Goal: Information Seeking & Learning: Learn about a topic

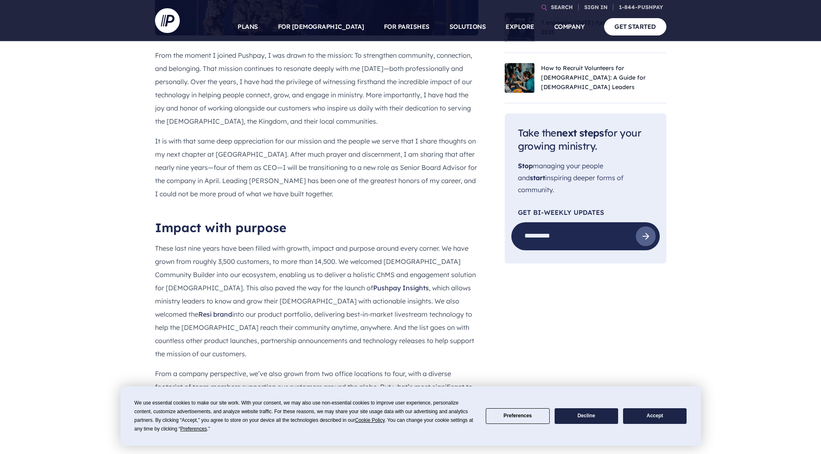
scroll to position [401, 0]
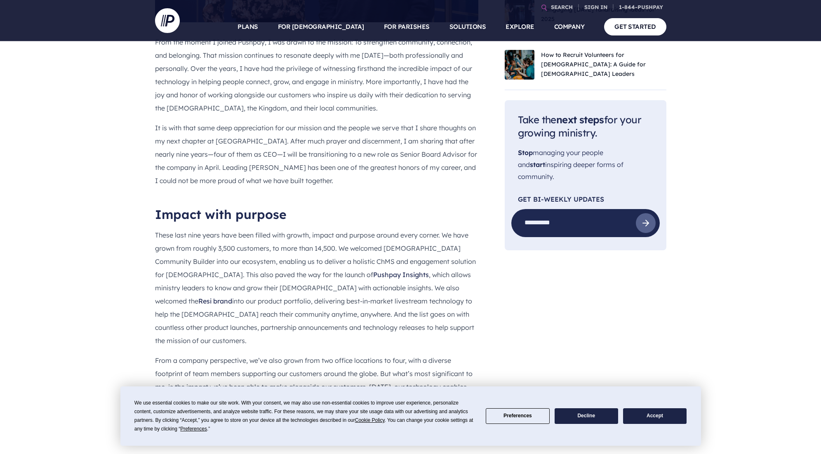
click at [654, 416] on button "Accept" at bounding box center [654, 416] width 63 height 16
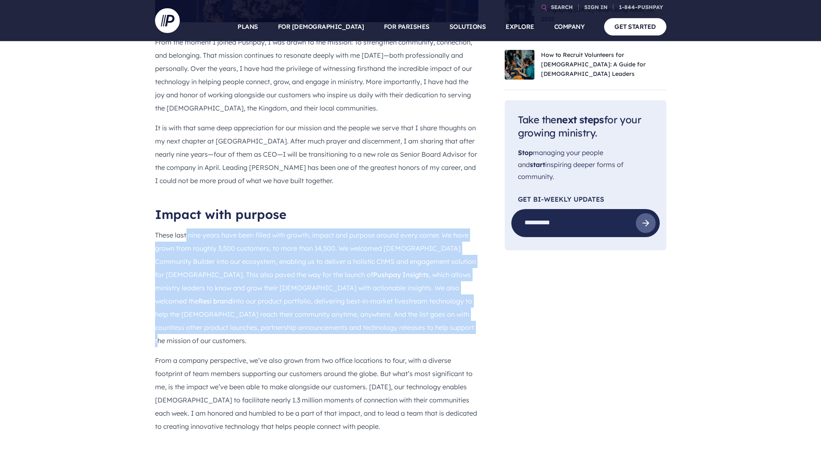
drag, startPoint x: 185, startPoint y: 235, endPoint x: 305, endPoint y: 329, distance: 153.0
click at [305, 329] on p "These last nine years have been filled with growth, impact and purpose around e…" at bounding box center [316, 287] width 323 height 119
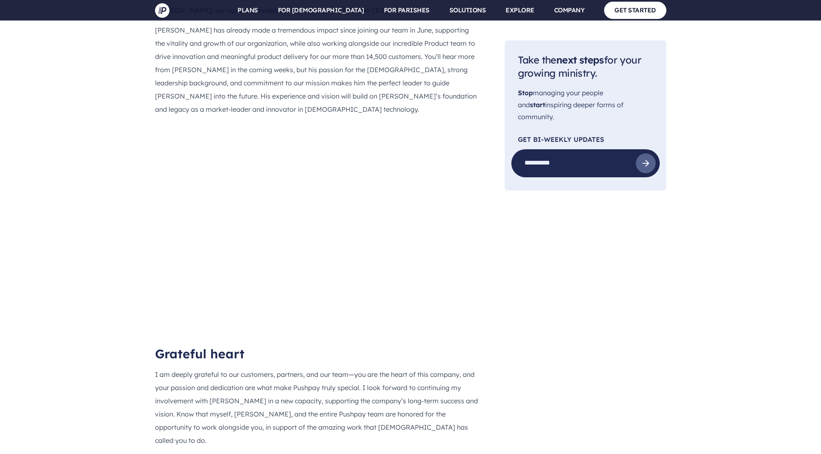
scroll to position [889, 0]
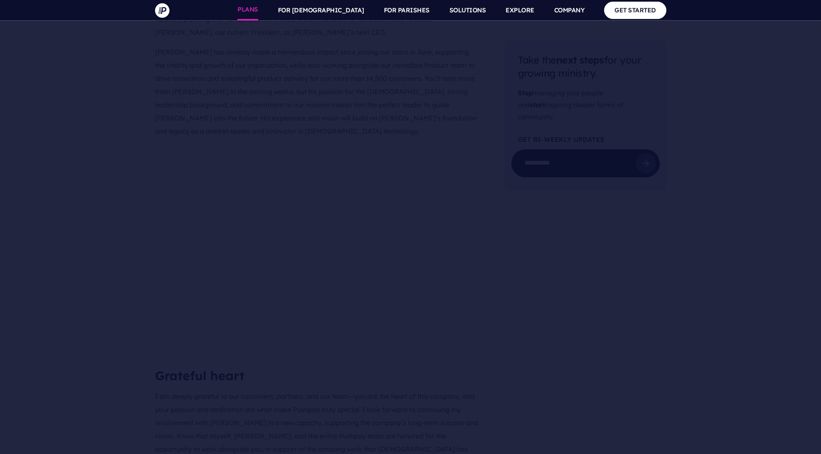
click at [258, 11] on link "PLANS" at bounding box center [247, 10] width 21 height 21
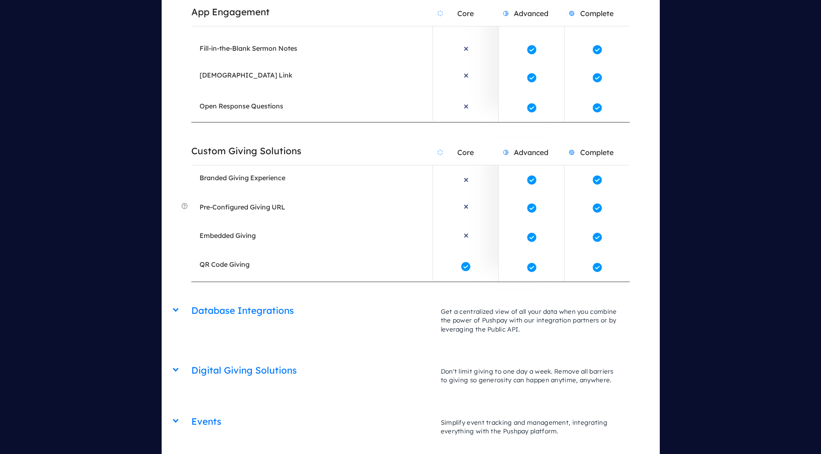
scroll to position [1804, 0]
click at [191, 298] on div "Database Integrations Core Advanced Complete Get a centralized view of all your…" at bounding box center [410, 298] width 438 height 0
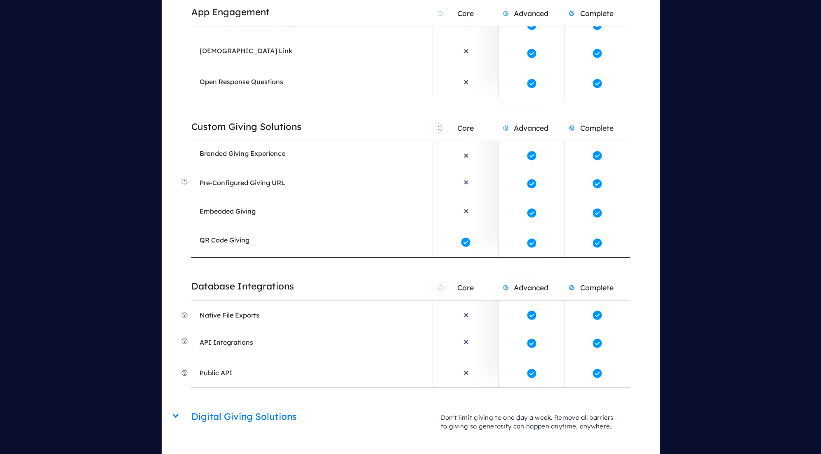
scroll to position [1837, 0]
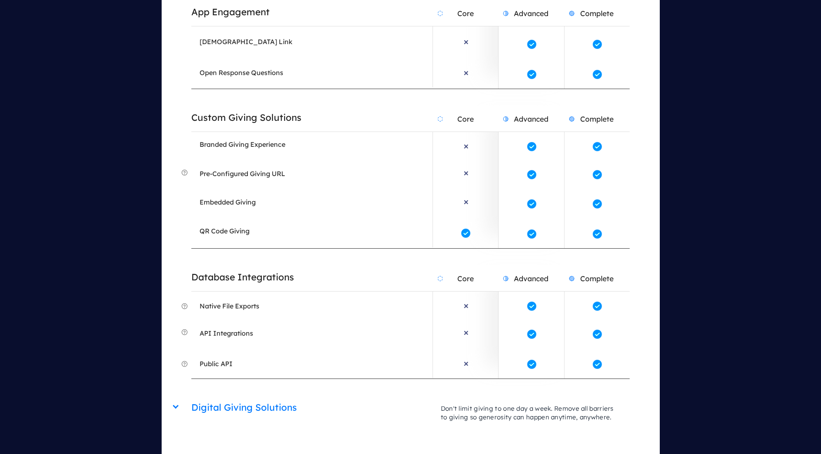
click at [207, 397] on h2 "Digital Giving Solutions" at bounding box center [311, 407] width 241 height 21
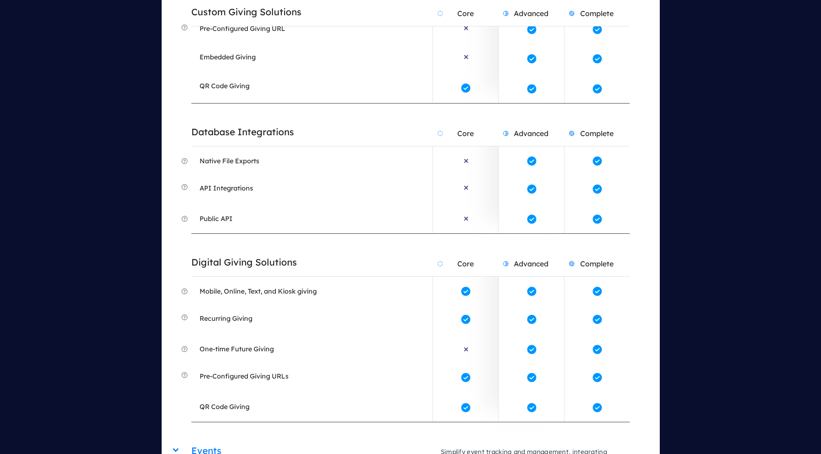
scroll to position [2008, 0]
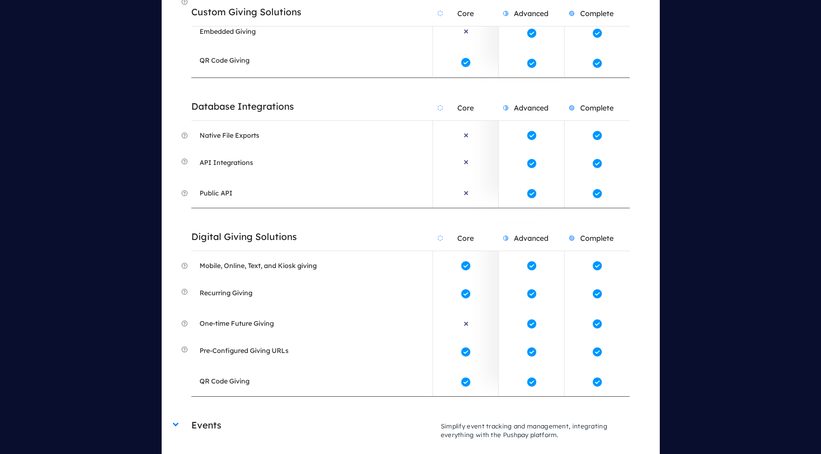
click at [197, 415] on h2 "Events" at bounding box center [311, 425] width 241 height 21
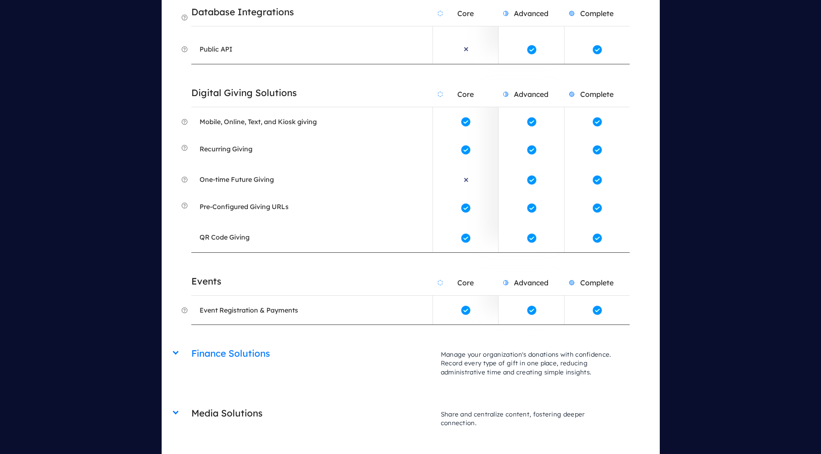
scroll to position [2158, 0]
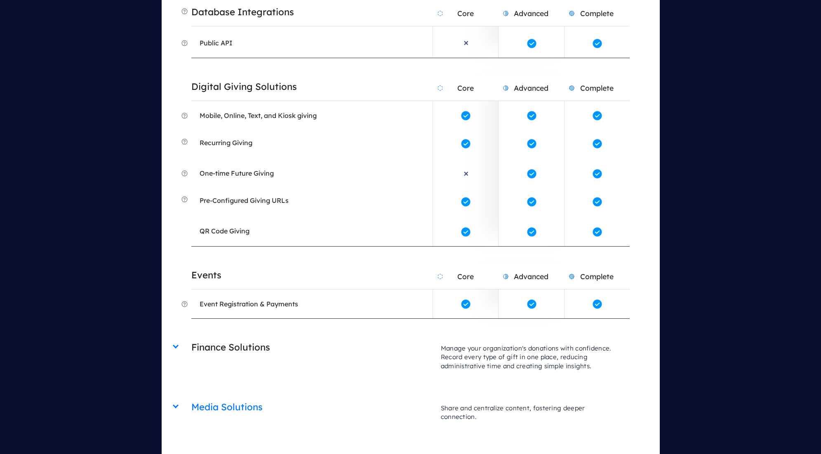
click at [240, 337] on h2 "Finance Solutions" at bounding box center [311, 347] width 241 height 21
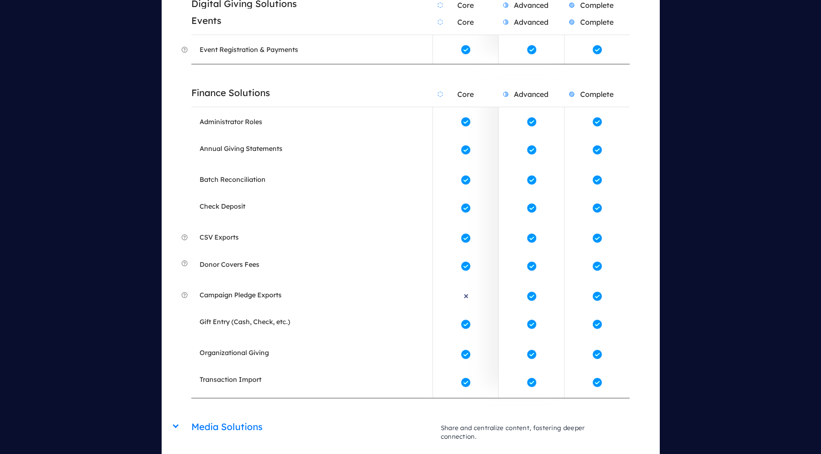
scroll to position [2427, 0]
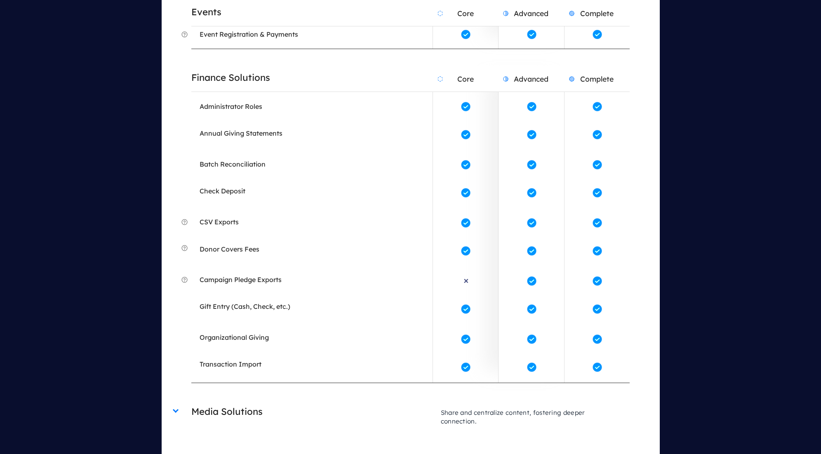
click at [239, 401] on h2 "Media Solutions" at bounding box center [311, 411] width 241 height 21
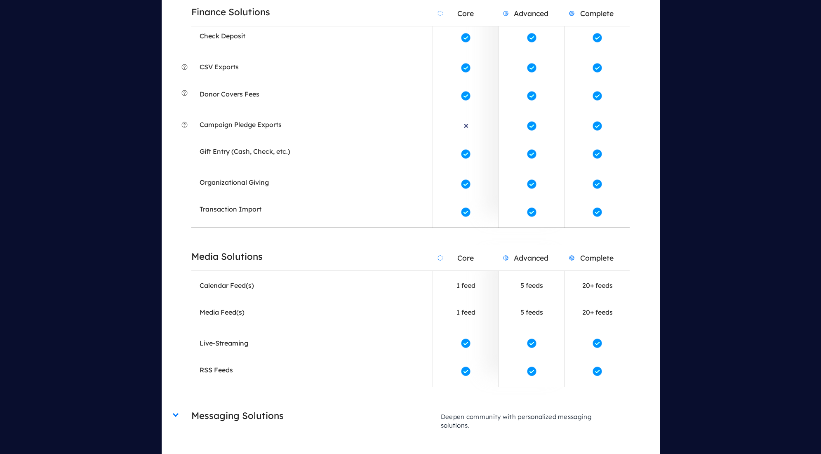
scroll to position [2590, 0]
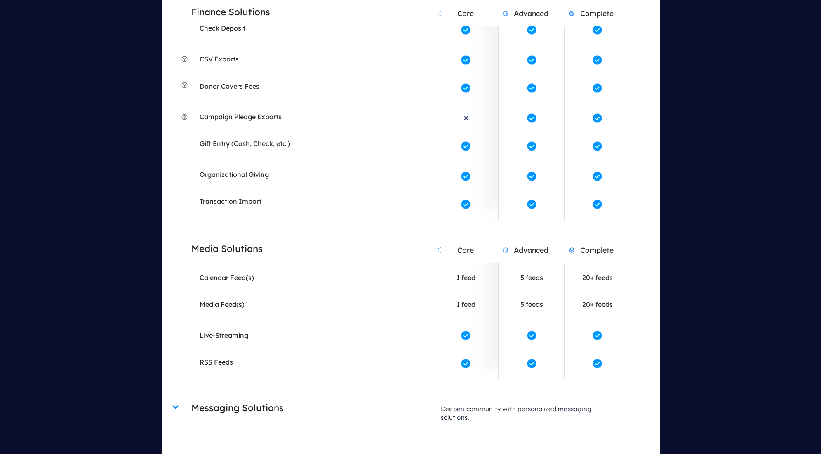
click at [239, 397] on h2 "Messaging Solutions" at bounding box center [311, 407] width 241 height 21
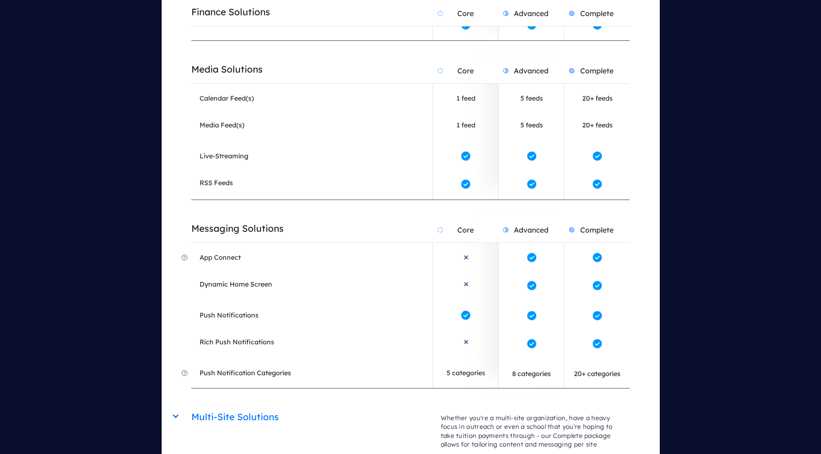
scroll to position [2771, 0]
click at [237, 405] on h2 "Multi-Site Solutions" at bounding box center [311, 415] width 241 height 21
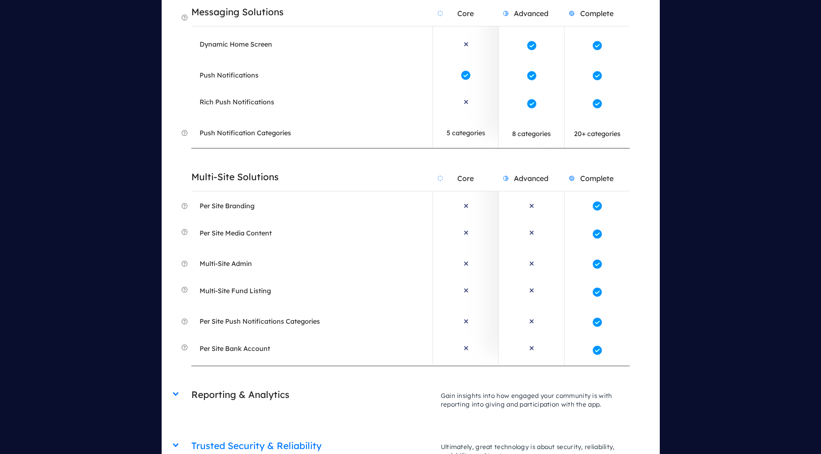
scroll to position [3015, 0]
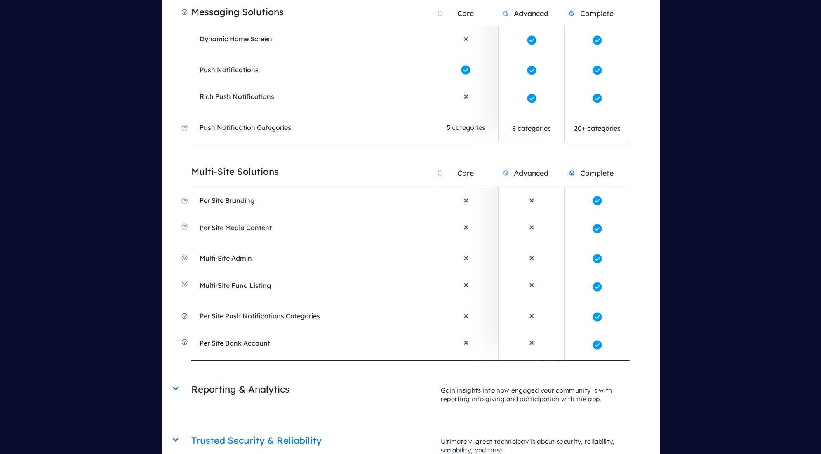
click at [231, 379] on h2 "Reporting & Analytics" at bounding box center [311, 389] width 241 height 21
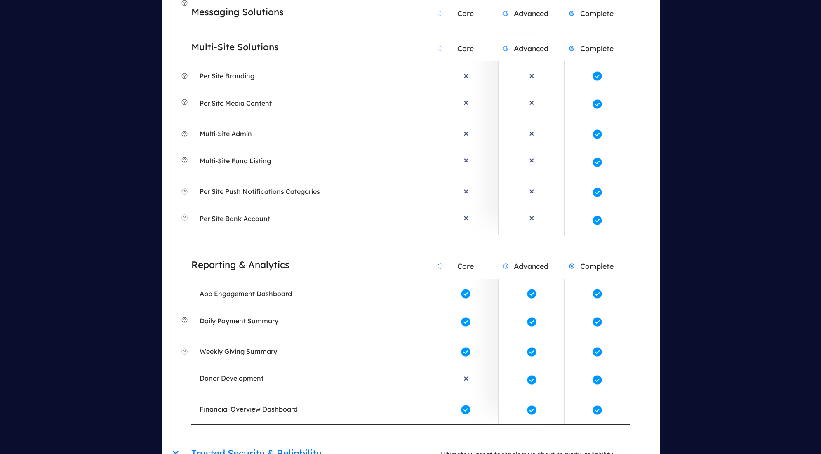
scroll to position [3274, 0]
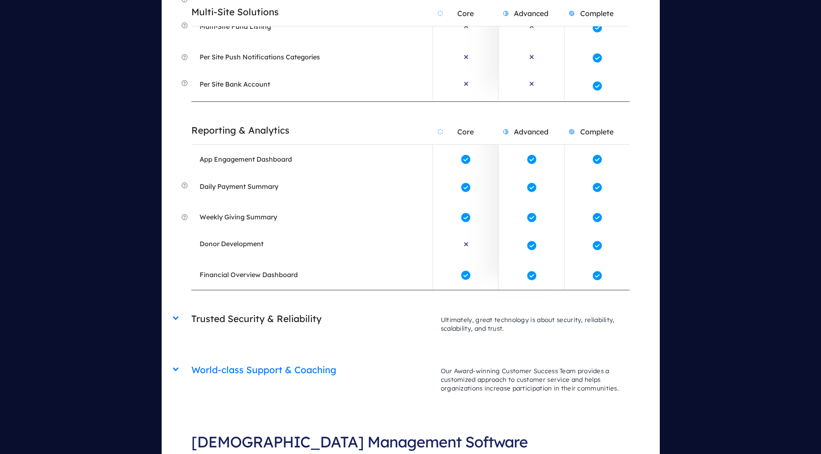
click at [240, 308] on h2 "Trusted Security & Reliability" at bounding box center [311, 318] width 241 height 21
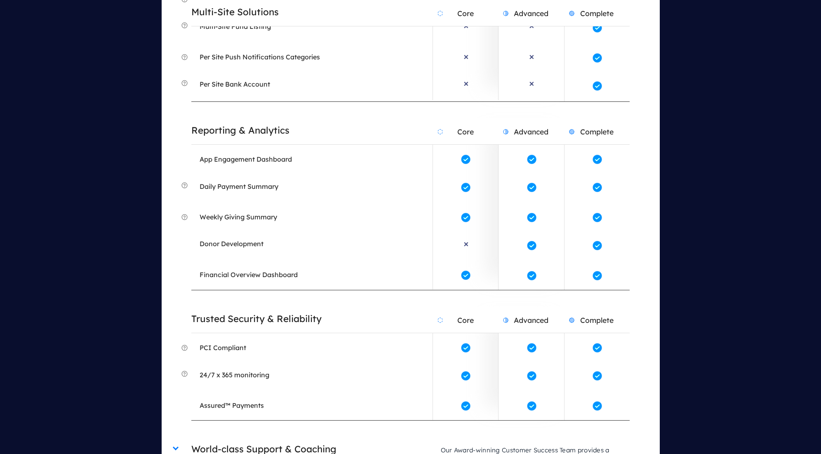
click at [234, 439] on h2 "World-class Support & Coaching" at bounding box center [311, 449] width 241 height 21
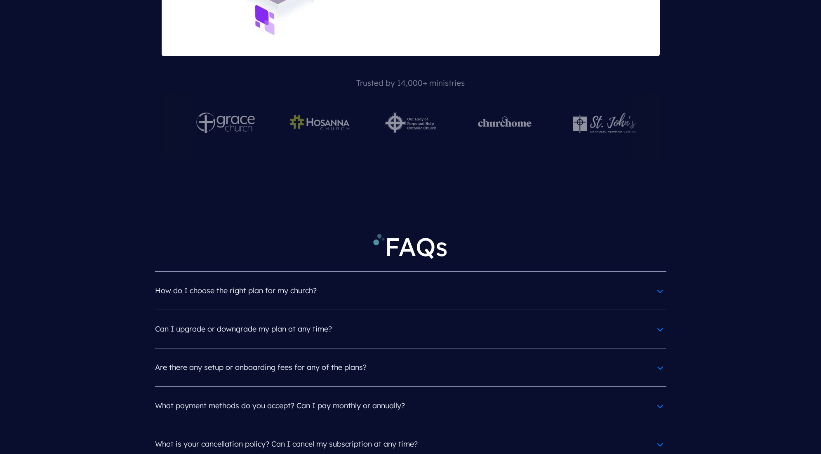
scroll to position [4830, 0]
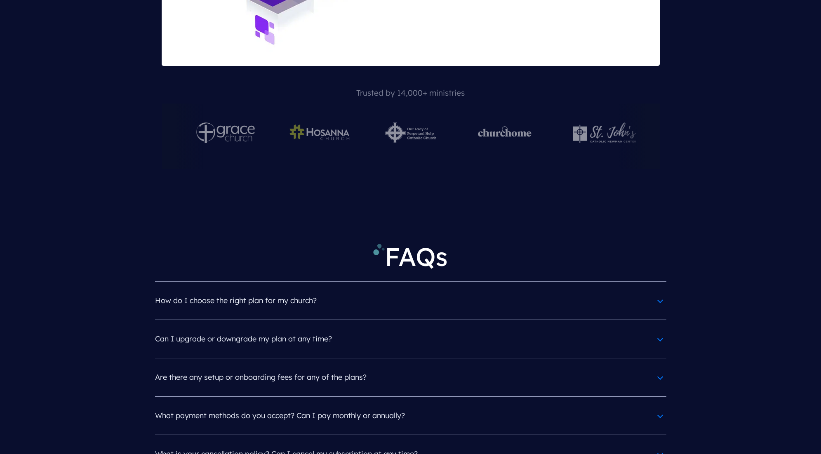
click at [254, 328] on h4 "Can I upgrade or downgrade my plan at any time?" at bounding box center [410, 338] width 511 height 21
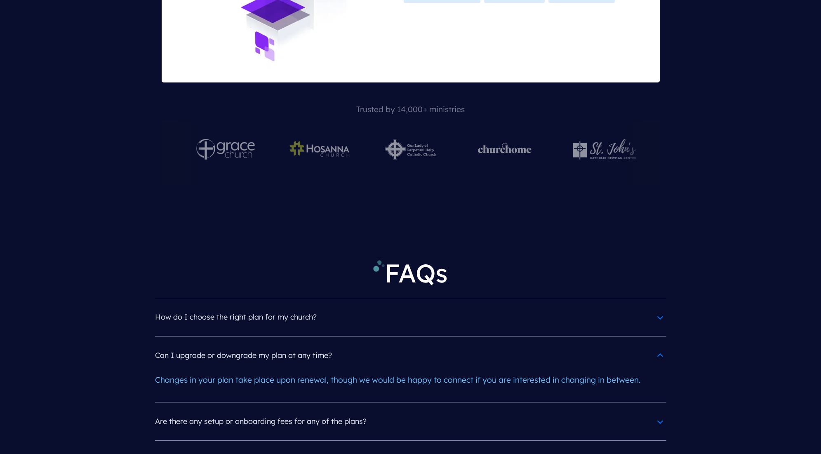
scroll to position [4781, 0]
